Goal: Information Seeking & Learning: Learn about a topic

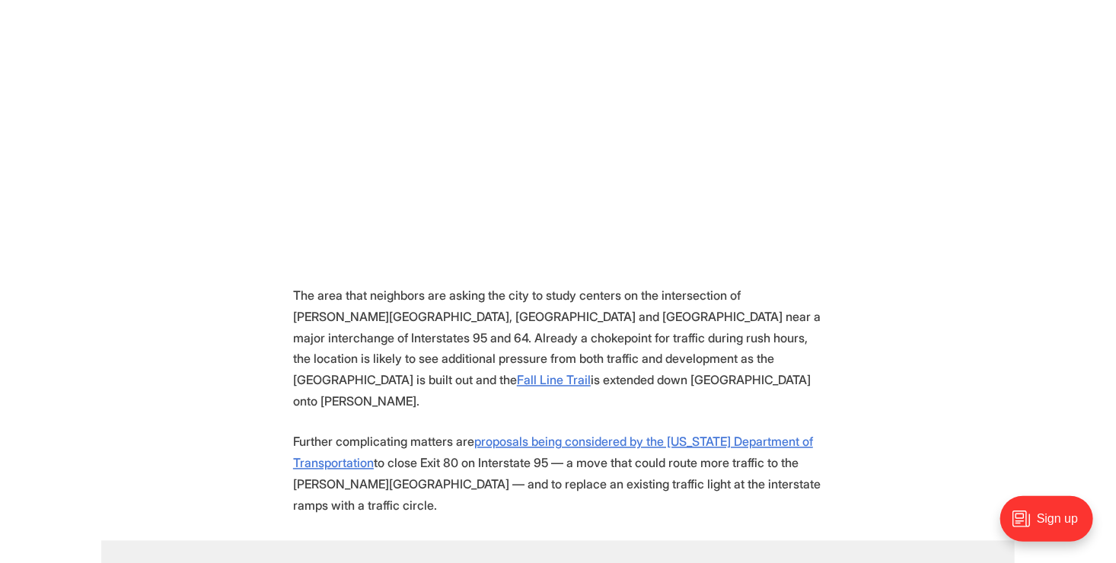
scroll to position [1065, 0]
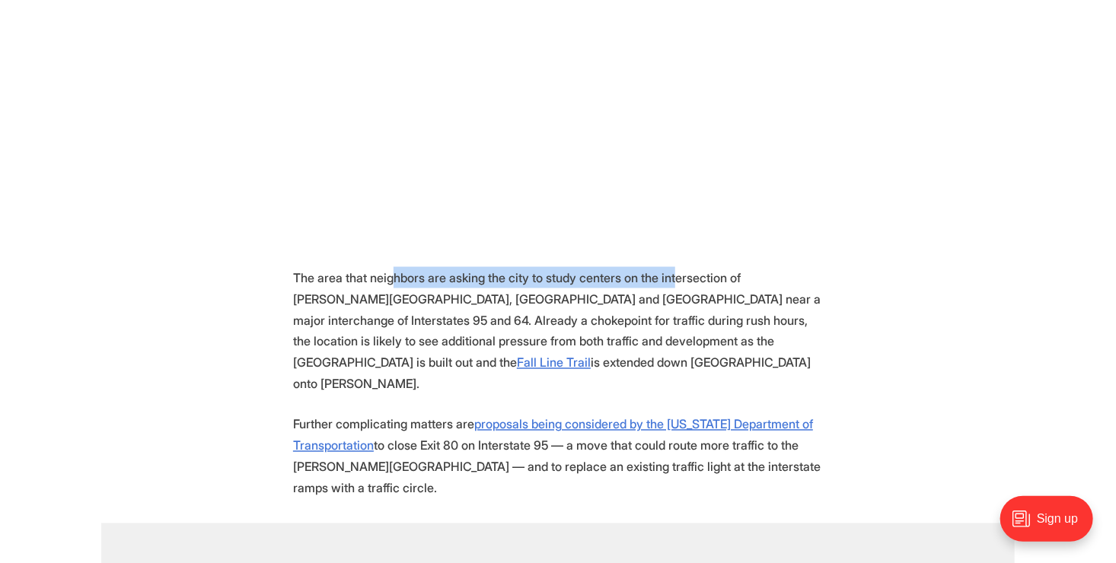
drag, startPoint x: 402, startPoint y: 252, endPoint x: 665, endPoint y: 253, distance: 263.3
click at [665, 267] on p "The area that neighbors are asking the city to study centers on the intersectio…" at bounding box center [558, 331] width 530 height 128
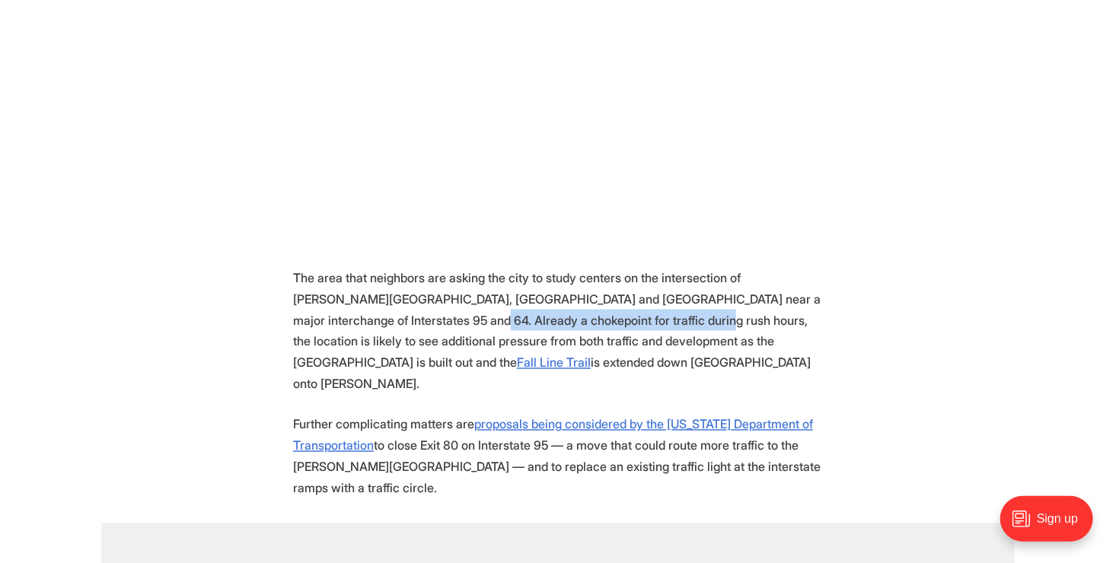
drag, startPoint x: 496, startPoint y: 289, endPoint x: 591, endPoint y: 287, distance: 95.2
click at [591, 287] on p "The area that neighbors are asking the city to study centers on the intersectio…" at bounding box center [558, 331] width 530 height 128
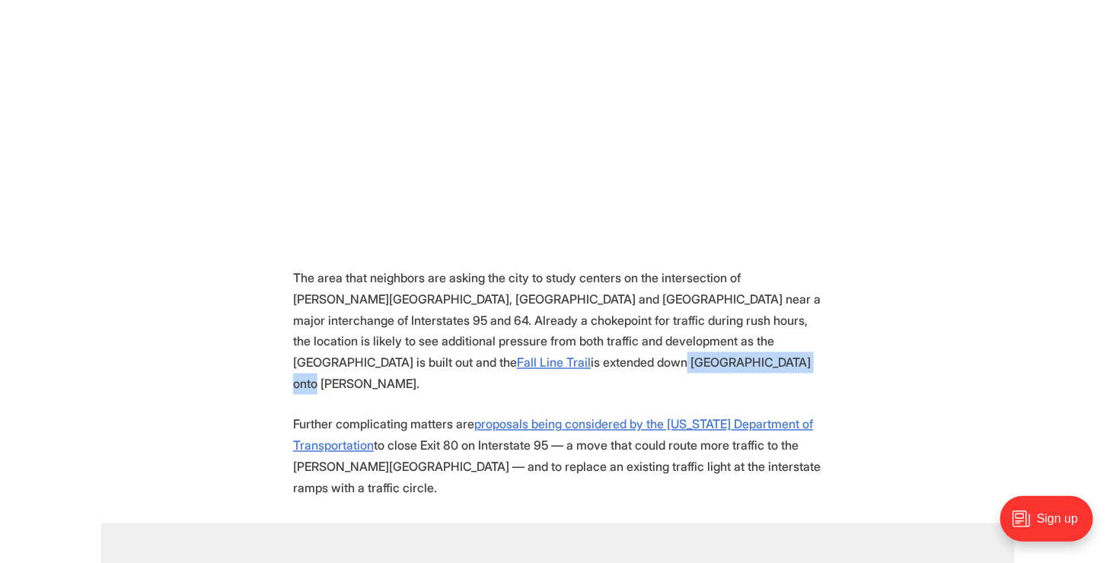
drag, startPoint x: 407, startPoint y: 334, endPoint x: 543, endPoint y: 326, distance: 135.7
click at [543, 326] on p "The area that neighbors are asking the city to study centers on the intersectio…" at bounding box center [558, 331] width 530 height 128
drag, startPoint x: 348, startPoint y: 371, endPoint x: 452, endPoint y: 368, distance: 104.3
click at [452, 414] on p "Further complicating matters are proposals being considered by the [US_STATE] D…" at bounding box center [558, 456] width 530 height 85
drag, startPoint x: 452, startPoint y: 368, endPoint x: 562, endPoint y: 389, distance: 111.5
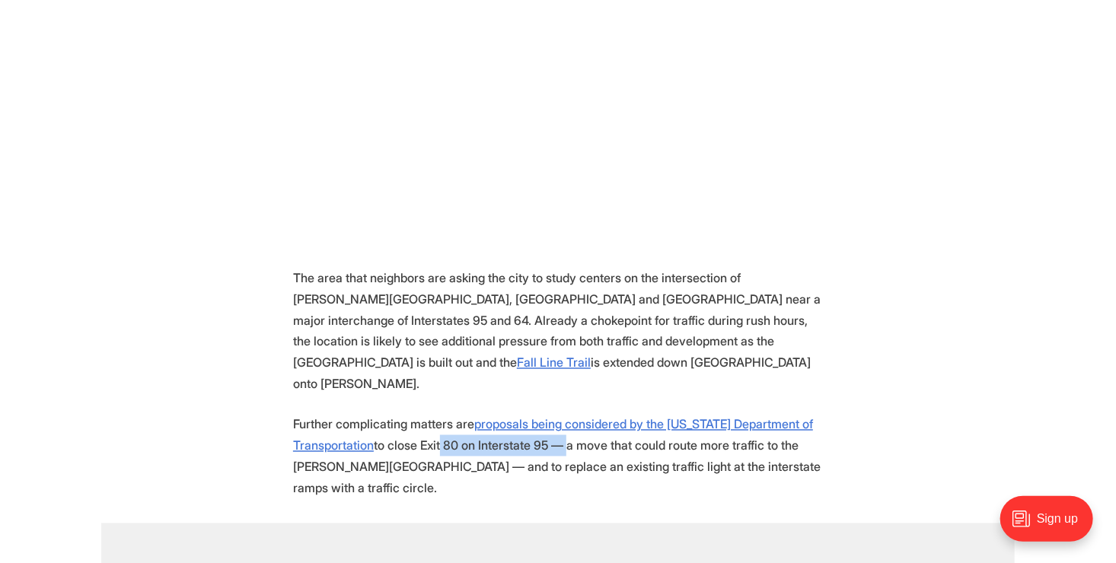
click at [562, 414] on p "Further complicating matters are proposals being considered by the [US_STATE] D…" at bounding box center [558, 456] width 530 height 85
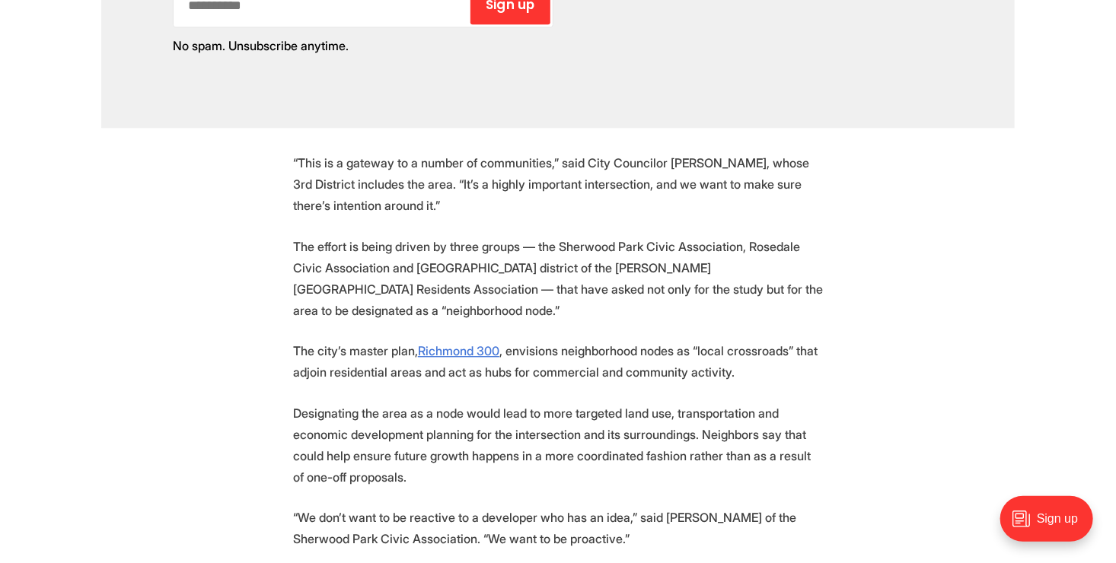
scroll to position [1826, 0]
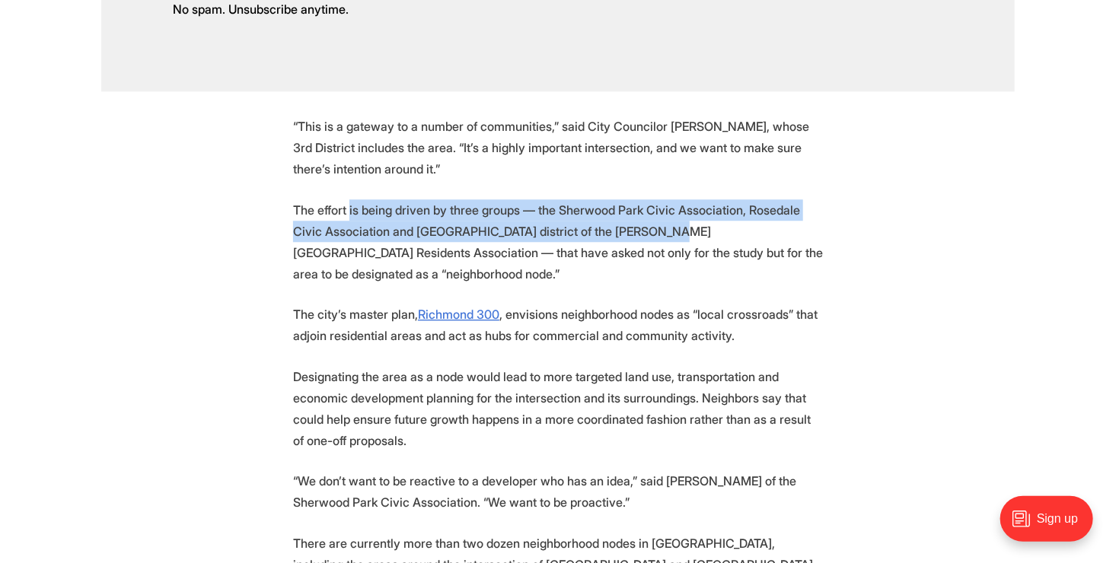
drag, startPoint x: 349, startPoint y: 157, endPoint x: 622, endPoint y: 172, distance: 272.9
click at [622, 199] on p "The effort is being driven by three groups — the Sherwood Park Civic Associatio…" at bounding box center [558, 241] width 530 height 85
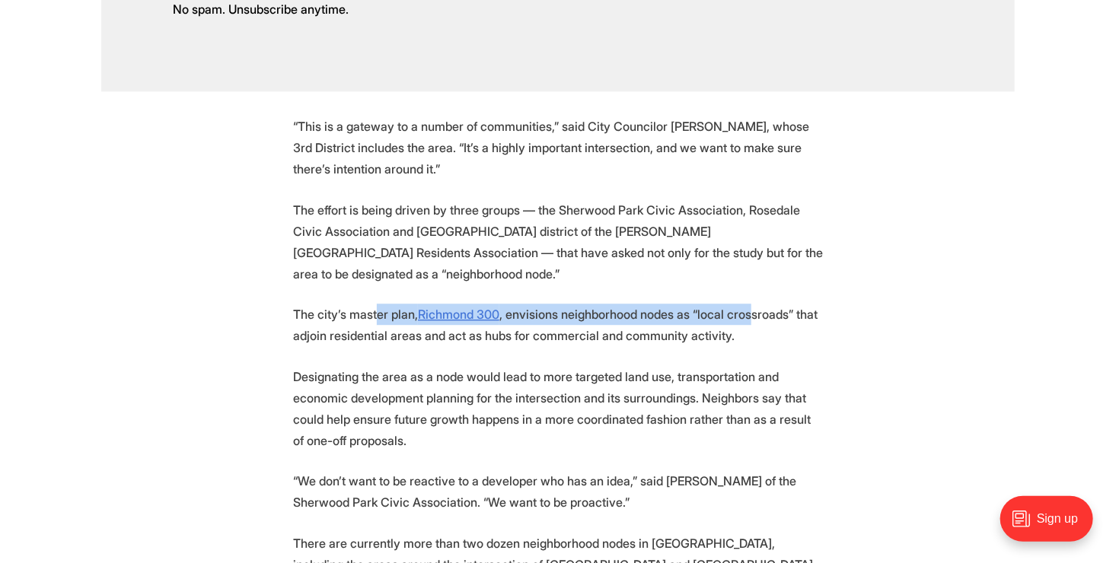
drag, startPoint x: 374, startPoint y: 238, endPoint x: 743, endPoint y: 225, distance: 368.6
click at [743, 225] on section "A complicated five-way intersection just north of the Diamond could get special…" at bounding box center [558, 21] width 1116 height 2089
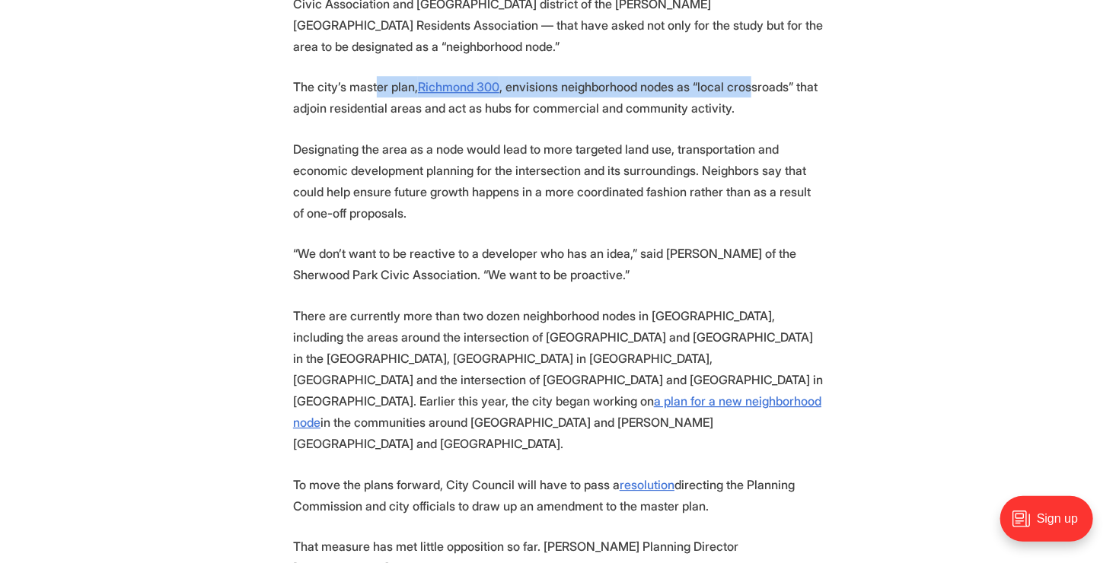
scroll to position [2055, 0]
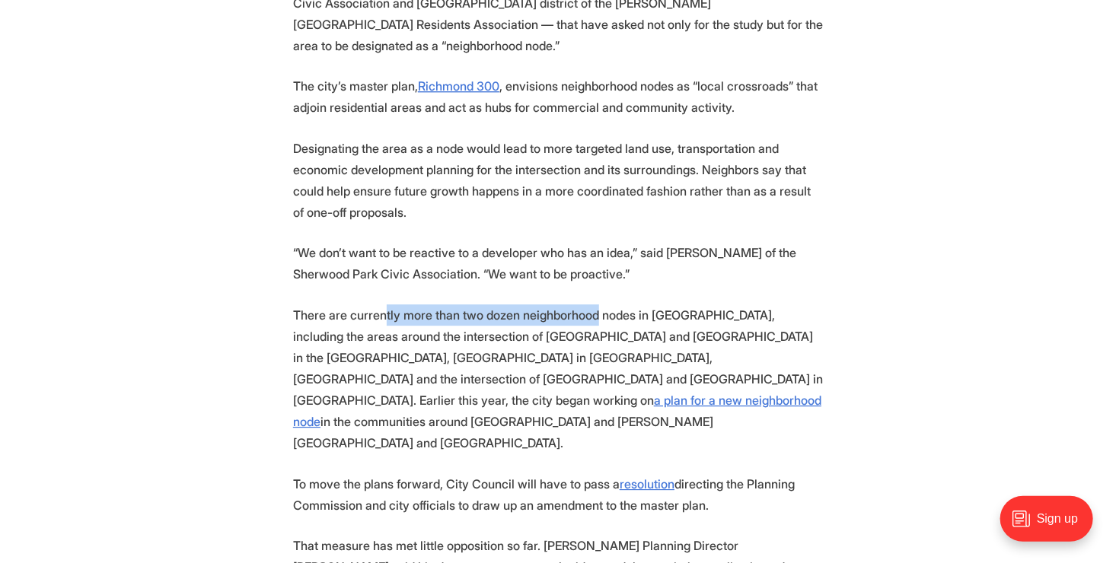
drag, startPoint x: 388, startPoint y: 240, endPoint x: 589, endPoint y: 237, distance: 200.9
click at [589, 304] on p "There are currently more than two dozen neighborhood nodes in [GEOGRAPHIC_DATA]…" at bounding box center [558, 378] width 530 height 149
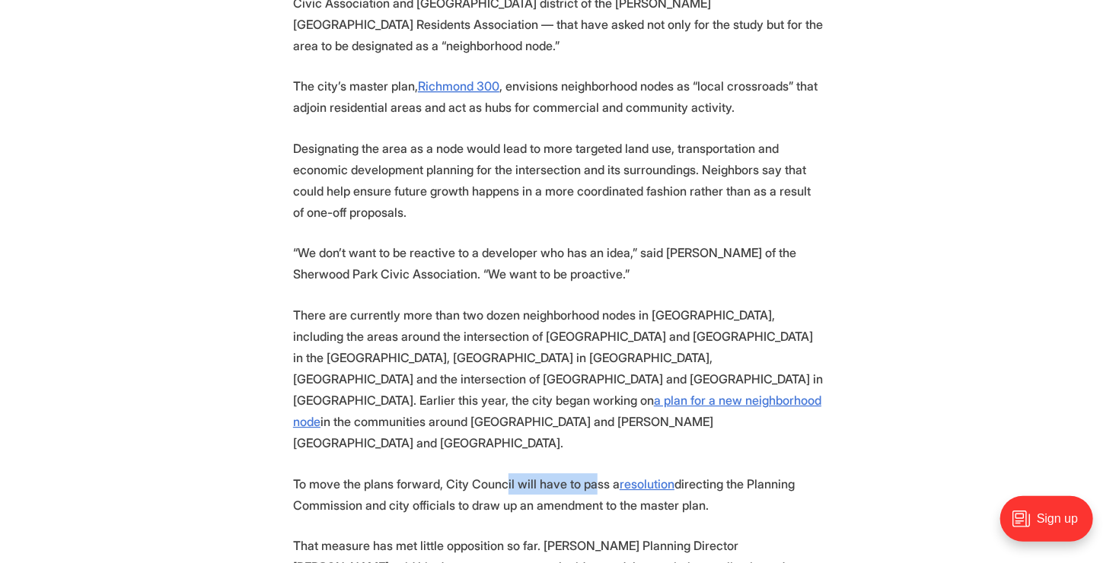
drag, startPoint x: 502, startPoint y: 370, endPoint x: 588, endPoint y: 368, distance: 86.0
click at [588, 473] on p "To move the plans forward, City Council will have to pass a resolution directin…" at bounding box center [558, 494] width 530 height 43
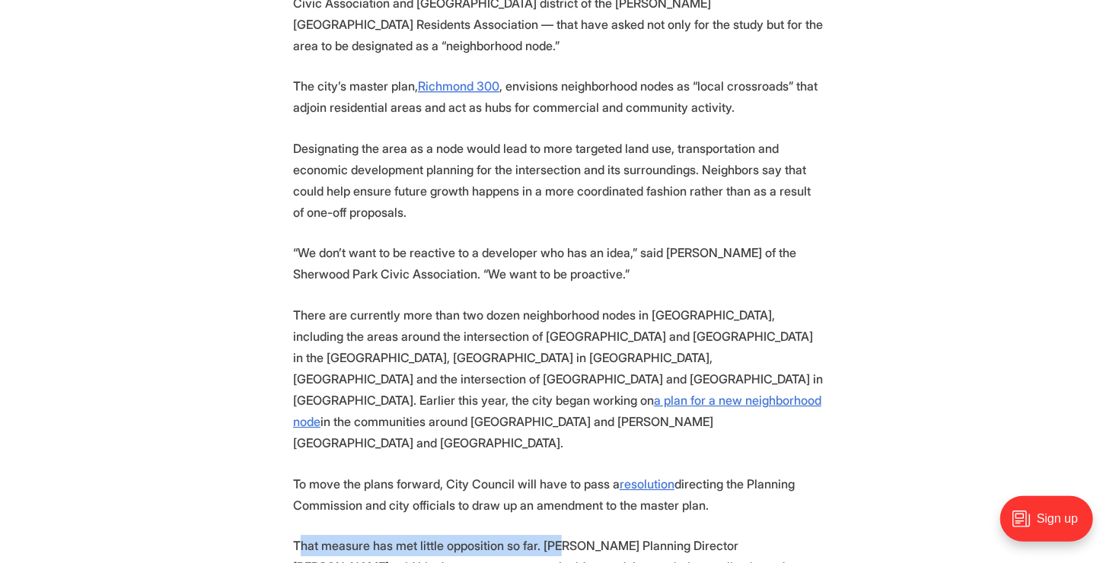
drag, startPoint x: 493, startPoint y: 430, endPoint x: 557, endPoint y: 430, distance: 63.9
click at [557, 535] on p "That measure has met little opposition so far. [PERSON_NAME] Planning Director …" at bounding box center [558, 567] width 530 height 64
